Goal: Information Seeking & Learning: Learn about a topic

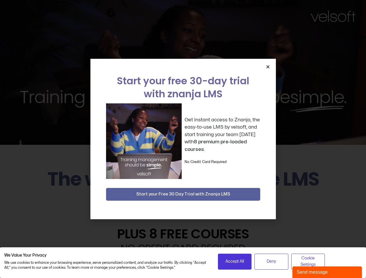
click at [183, 139] on div "Get instant access to Znanja, the easy-to-use LMS by velsoft, and start trainin…" at bounding box center [183, 141] width 154 height 76
click at [268, 67] on icon "Close" at bounding box center [268, 67] width 4 height 4
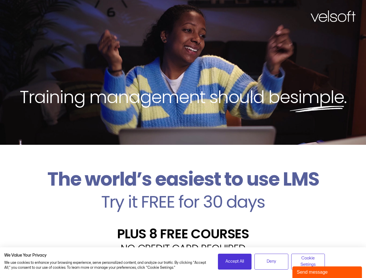
click at [183, 194] on h2 "Try it FREE for 30 days" at bounding box center [182, 202] width 357 height 17
click at [235, 262] on span "Accept All" at bounding box center [234, 261] width 19 height 6
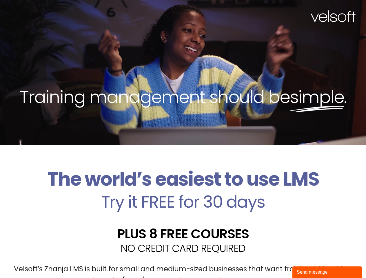
click at [271, 262] on div "Velsoft’s Znanja LMS is built for small and medium-sized businesses that want t…" at bounding box center [182, 277] width 357 height 42
click at [308, 262] on div "Velsoft’s Znanja LMS is built for small and medium-sized businesses that want t…" at bounding box center [182, 277] width 357 height 42
click at [327, 272] on div "Send message" at bounding box center [327, 272] width 61 height 7
